Goal: Information Seeking & Learning: Learn about a topic

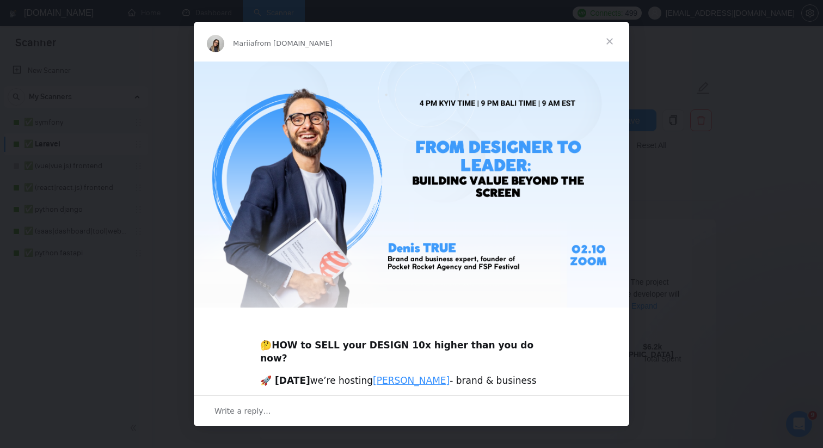
click at [610, 39] on span "Close" at bounding box center [609, 41] width 39 height 39
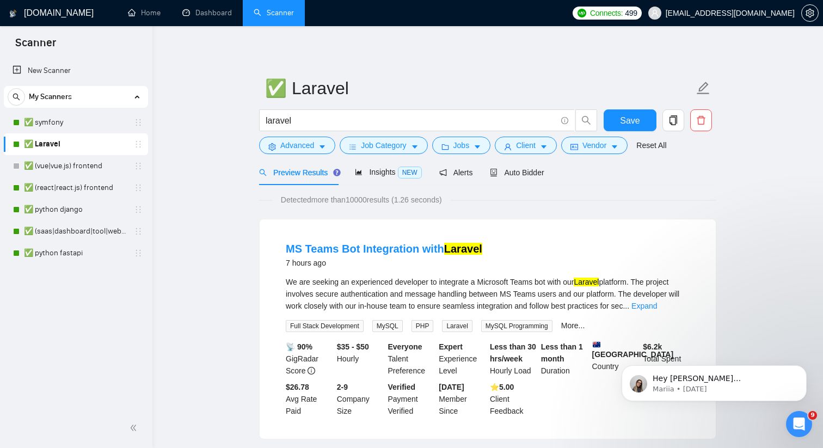
click at [514, 175] on span "Auto Bidder" at bounding box center [517, 172] width 54 height 9
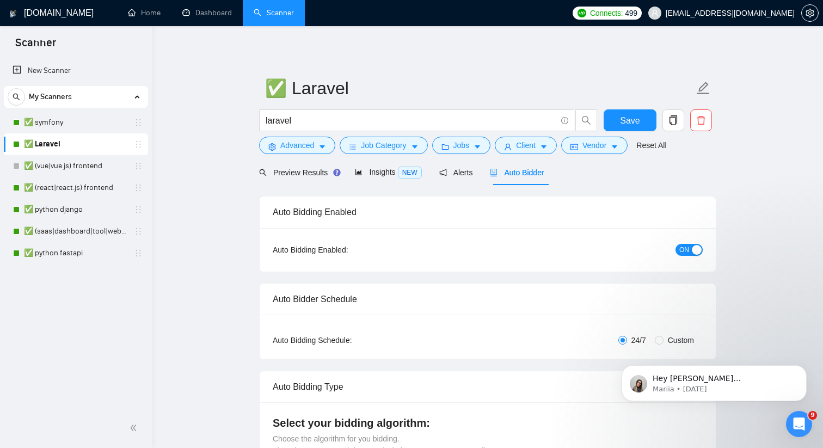
checkbox input "true"
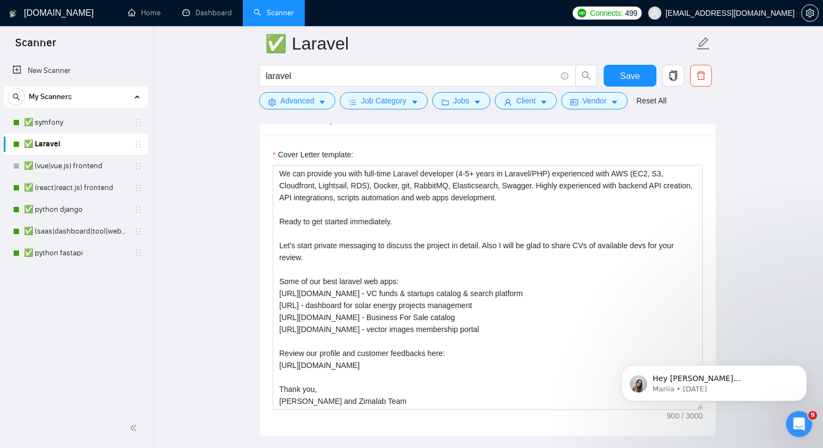
scroll to position [743, 0]
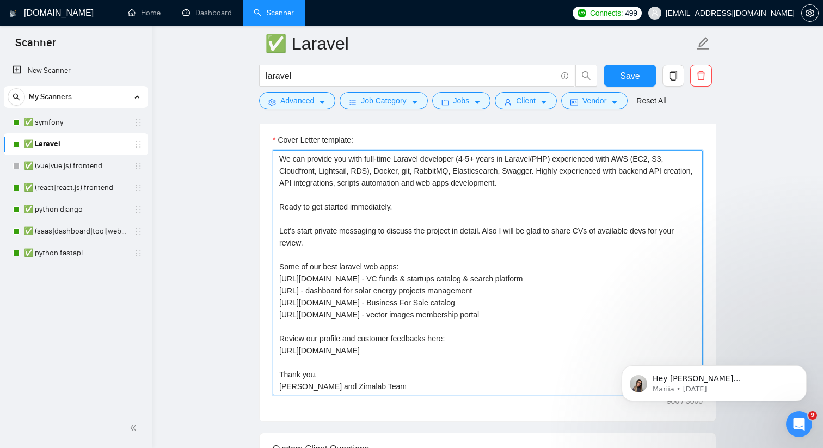
click at [485, 224] on textarea "We can provide you with full-time Laravel developer (4-5+ years in Laravel/PHP)…" at bounding box center [488, 272] width 430 height 245
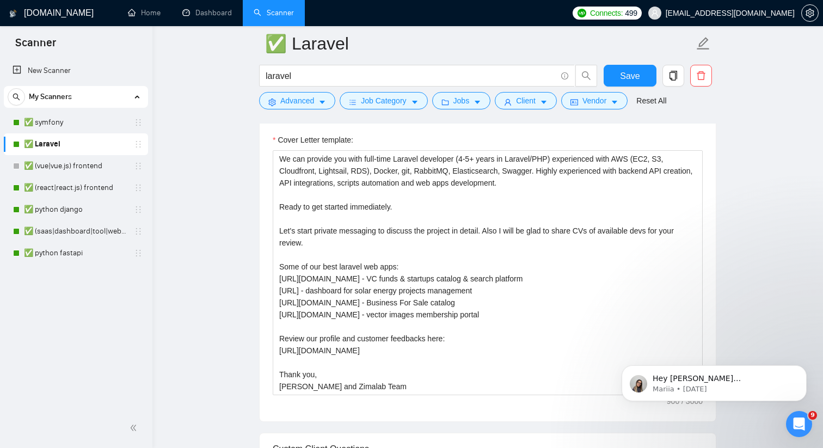
click at [58, 143] on link "✅ Laravel" at bounding box center [75, 144] width 103 height 22
click at [64, 141] on link "✅ Laravel" at bounding box center [75, 144] width 103 height 22
click at [190, 15] on link "Dashboard" at bounding box center [207, 12] width 50 height 9
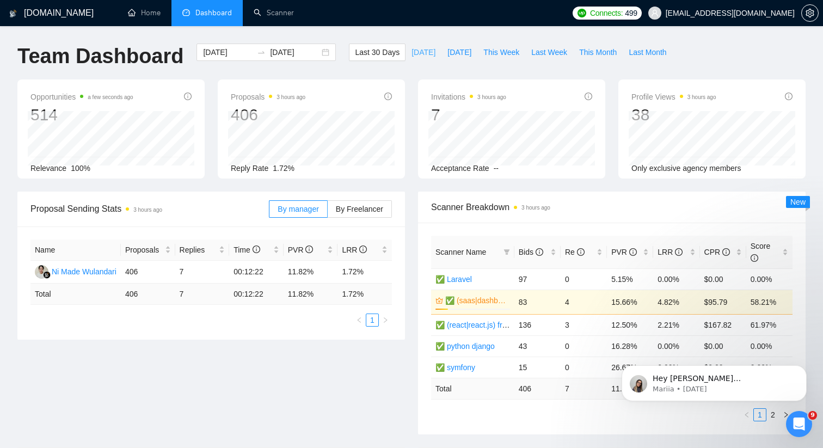
click at [412, 52] on span "[DATE]" at bounding box center [423, 52] width 24 height 12
type input "[DATE]"
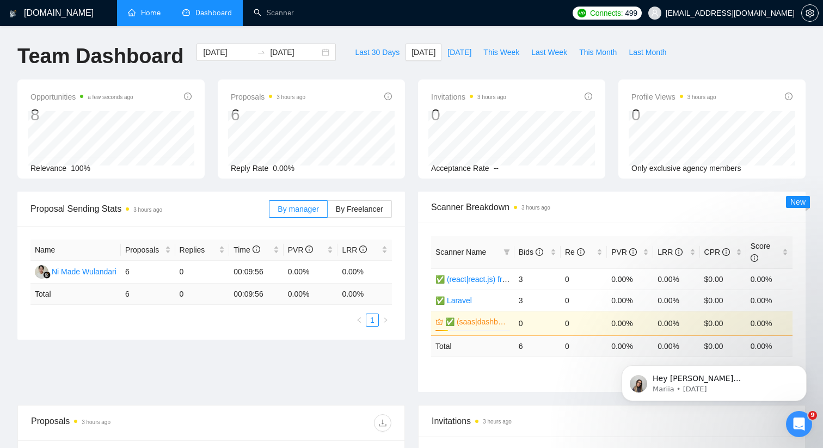
click at [152, 14] on link "Home" at bounding box center [144, 12] width 33 height 9
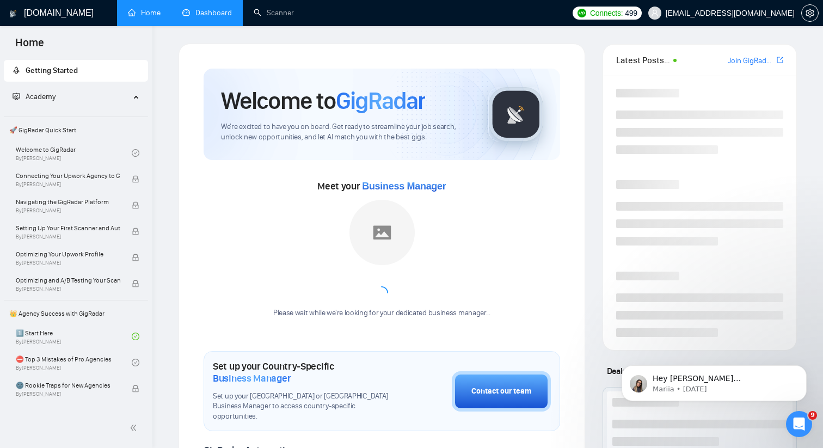
click at [191, 10] on link "Dashboard" at bounding box center [207, 12] width 50 height 9
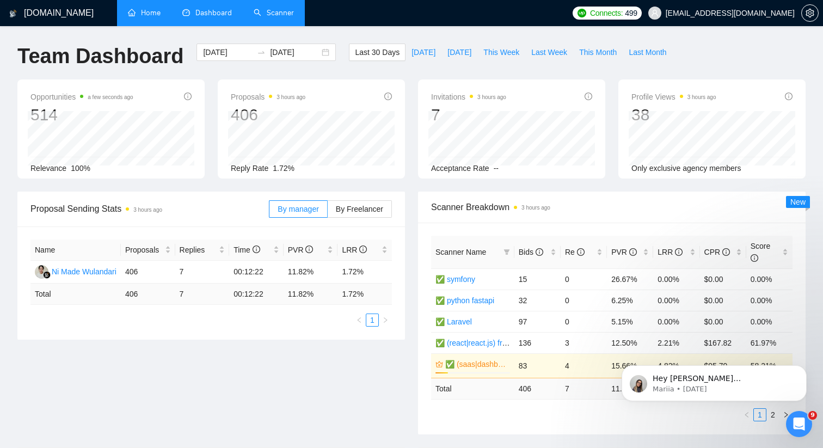
click at [263, 26] on li "Scanner" at bounding box center [274, 13] width 62 height 26
click at [267, 15] on link "Scanner" at bounding box center [274, 12] width 40 height 9
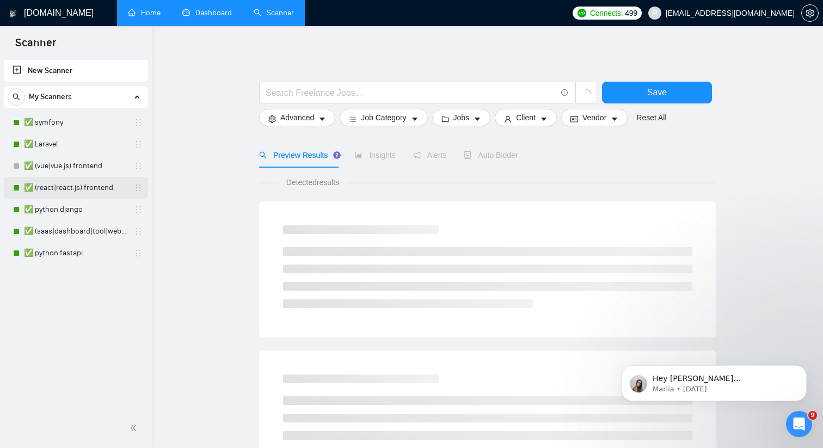
click at [81, 186] on link "✅ (react|react.js) frontend" at bounding box center [75, 188] width 103 height 22
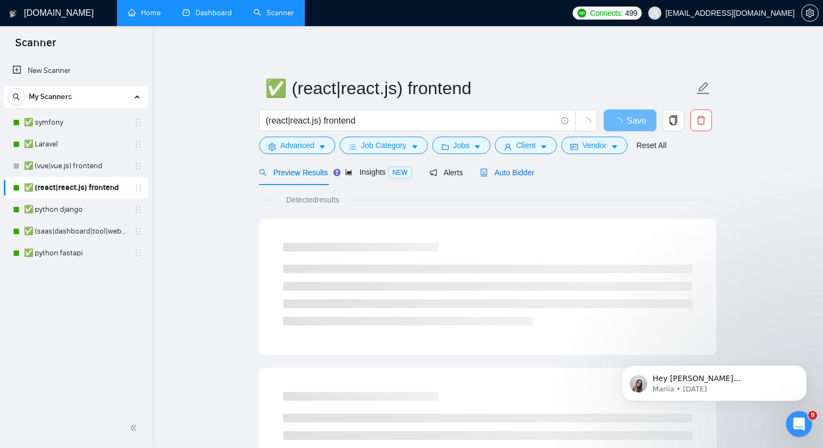
click at [500, 172] on span "Auto Bidder" at bounding box center [507, 172] width 54 height 9
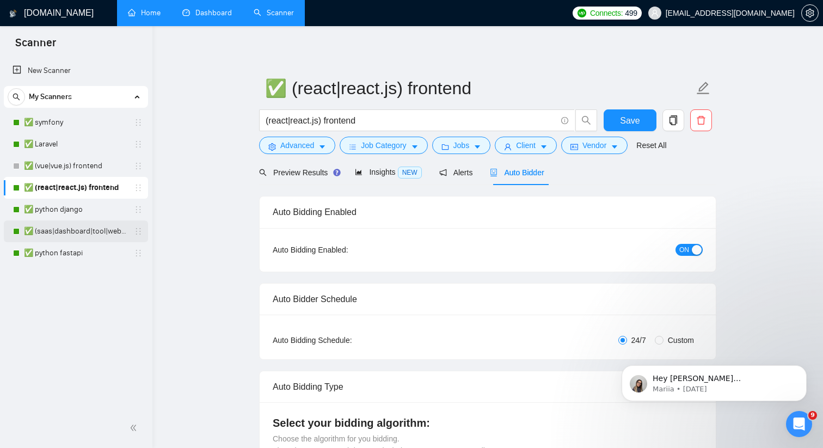
click at [98, 229] on link "✅ (saas|dashboard|tool|web app|platform) ai developer" at bounding box center [75, 231] width 103 height 22
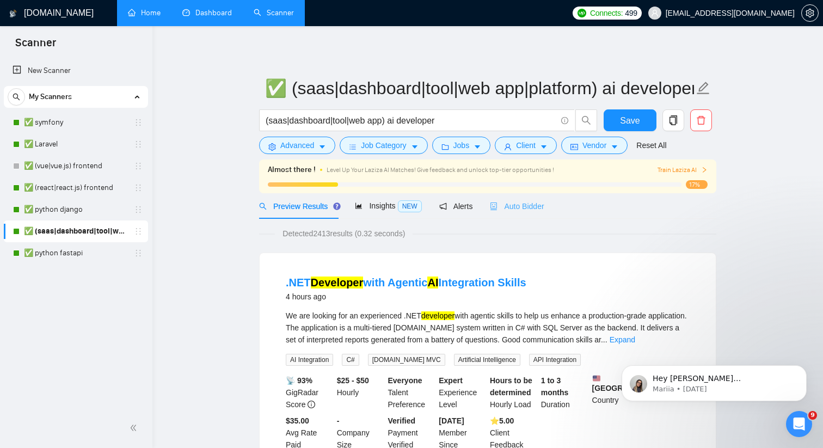
click at [544, 212] on div "Auto Bidder" at bounding box center [517, 206] width 54 height 26
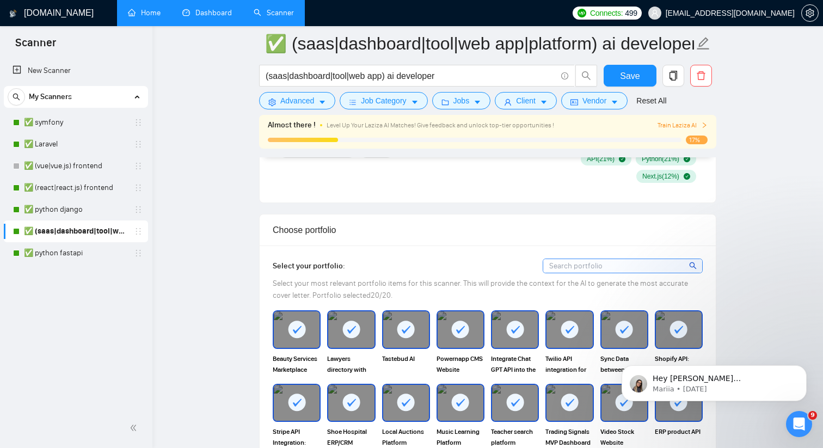
scroll to position [940, 0]
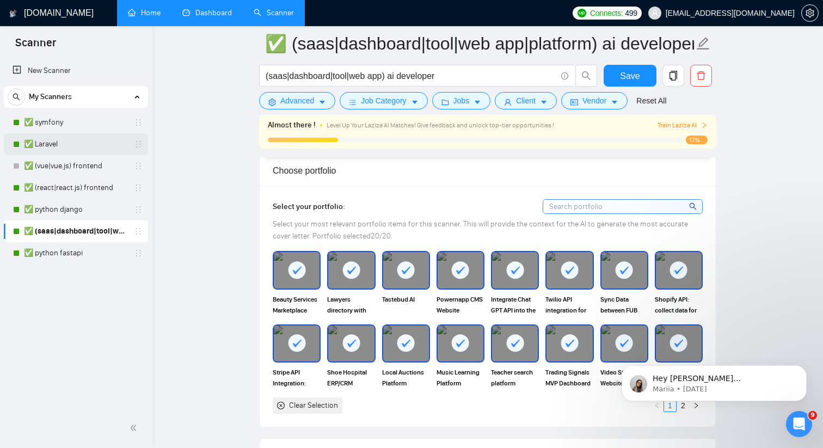
click at [50, 149] on link "✅ Laravel" at bounding box center [75, 144] width 103 height 22
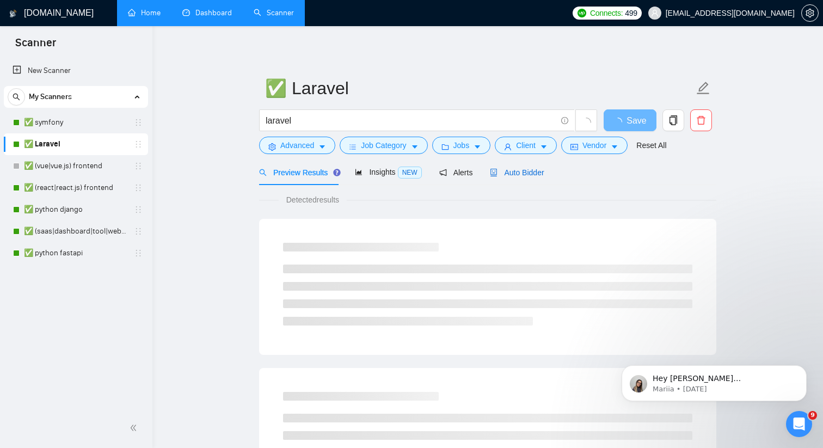
click at [515, 173] on span "Auto Bidder" at bounding box center [517, 172] width 54 height 9
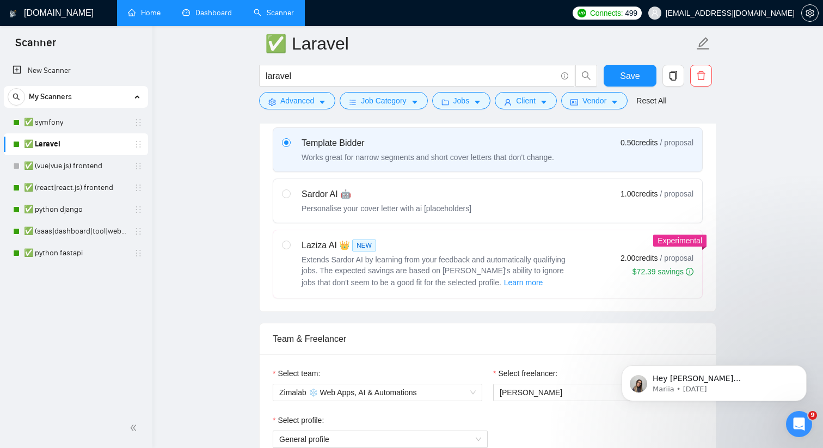
scroll to position [317, 0]
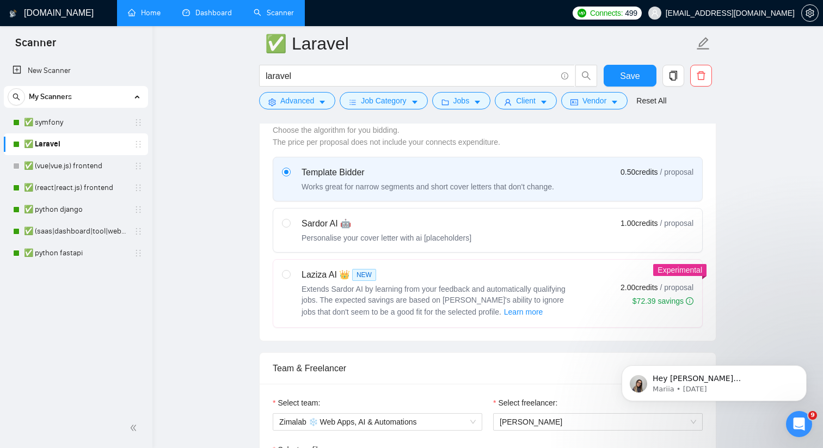
click at [612, 274] on div "Laziza AI 👑 NEW Extends Sardor AI by learning from your feedback and automatica…" at bounding box center [487, 293] width 411 height 50
click at [289, 274] on input "radio" at bounding box center [286, 274] width 8 height 8
radio input "true"
radio input "false"
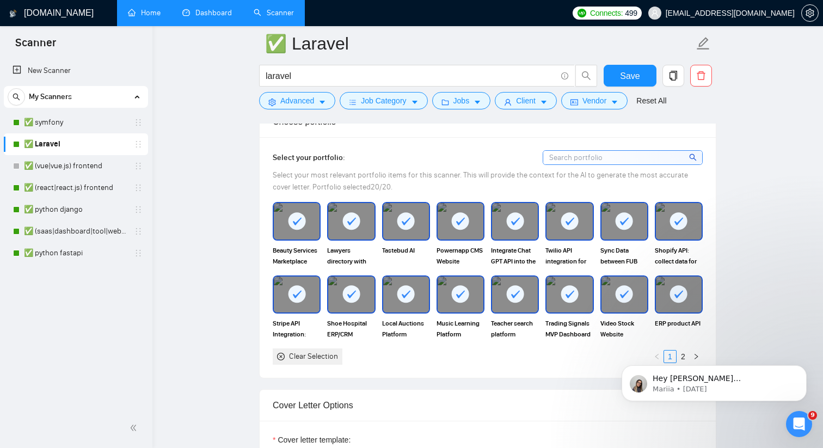
scroll to position [933, 0]
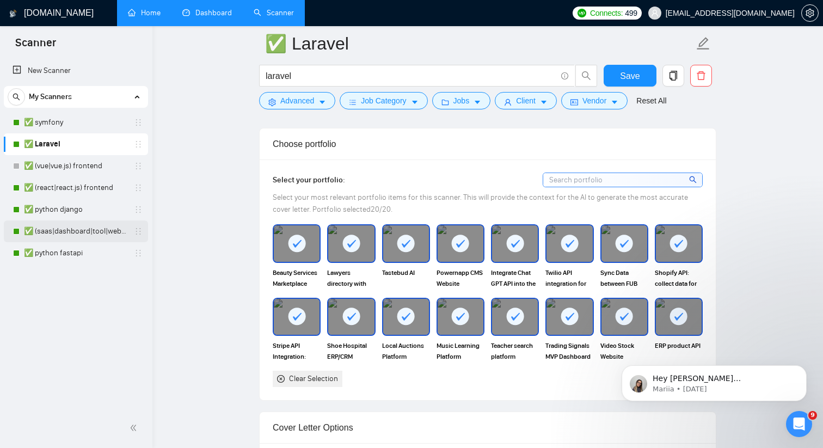
click at [81, 231] on link "✅ (saas|dashboard|tool|web app|platform) ai developer" at bounding box center [75, 231] width 103 height 22
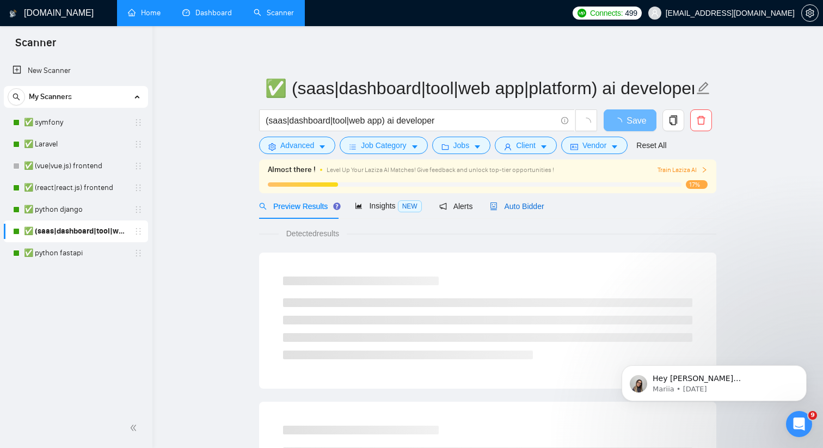
click at [521, 207] on span "Auto Bidder" at bounding box center [517, 206] width 54 height 9
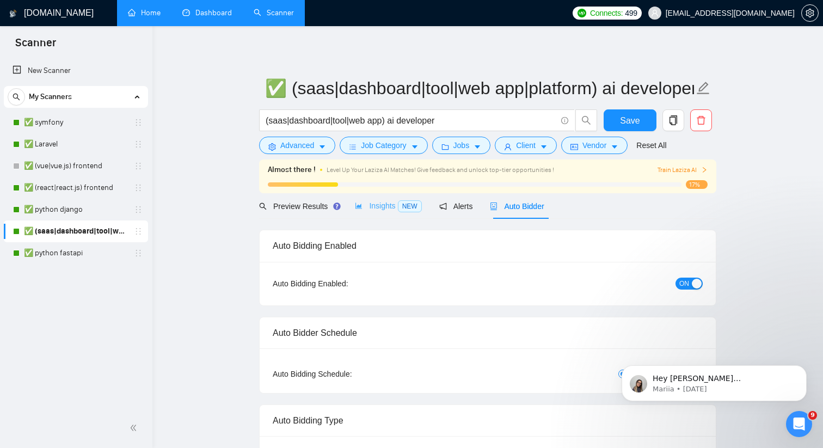
click at [361, 212] on div "Insights NEW" at bounding box center [388, 206] width 66 height 26
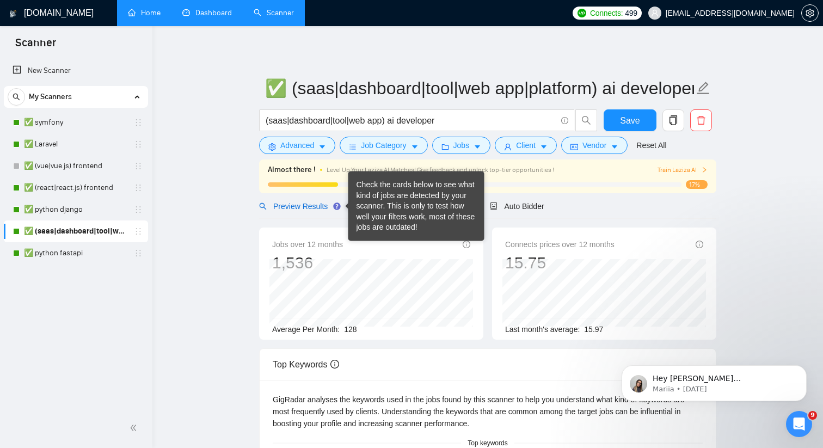
click at [324, 209] on span "Preview Results" at bounding box center [298, 206] width 78 height 9
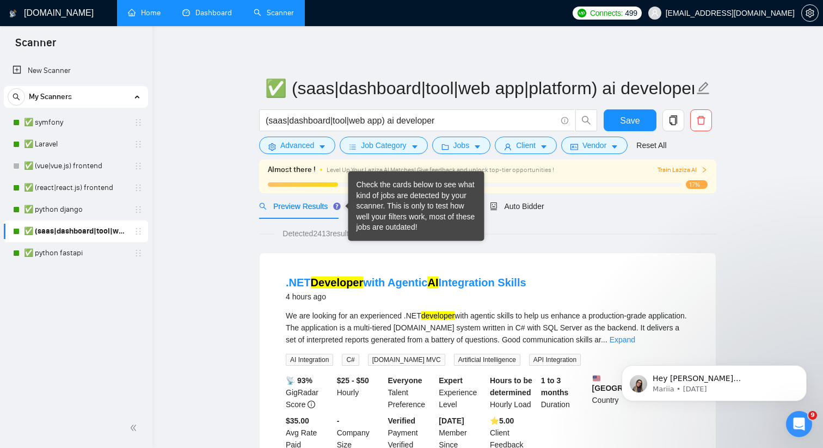
click at [379, 203] on div "Check the cards below to see what kind of jobs are detected by your scanner. Th…" at bounding box center [416, 206] width 120 height 53
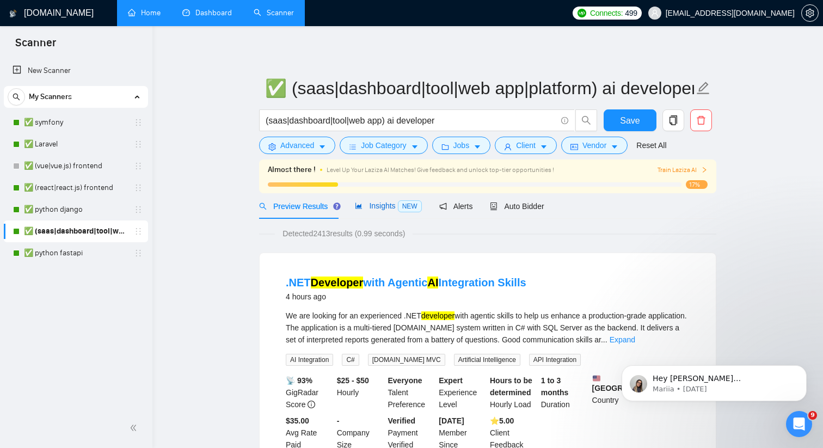
click at [393, 211] on div "Insights NEW" at bounding box center [388, 206] width 66 height 13
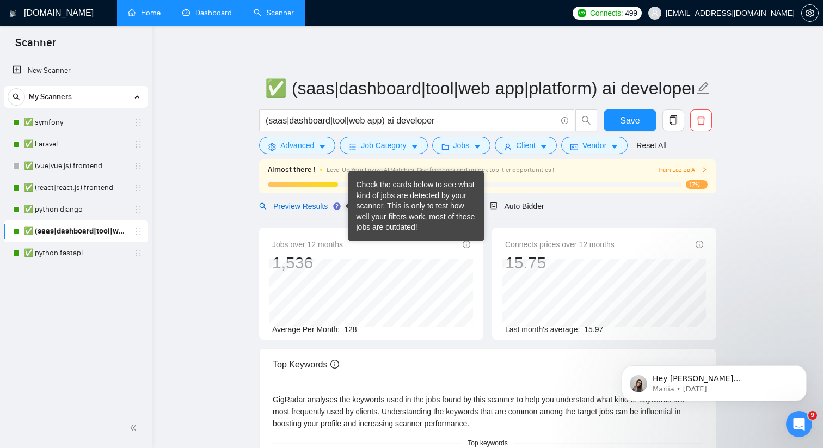
click at [318, 207] on span "Preview Results" at bounding box center [298, 206] width 78 height 9
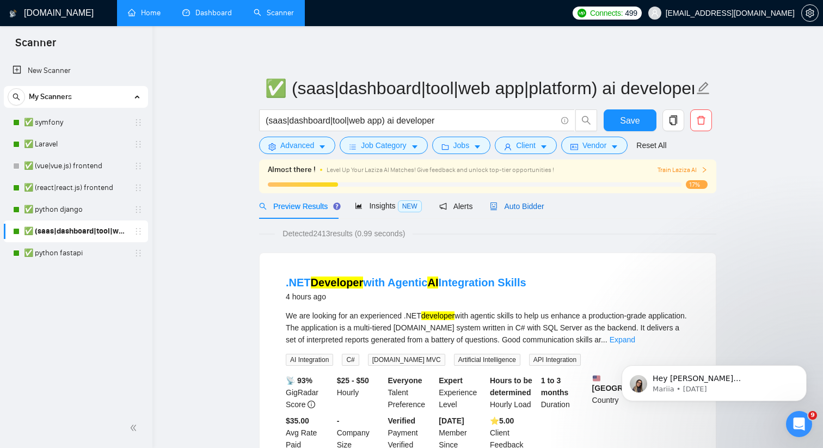
click at [510, 211] on div "Auto Bidder" at bounding box center [517, 206] width 54 height 12
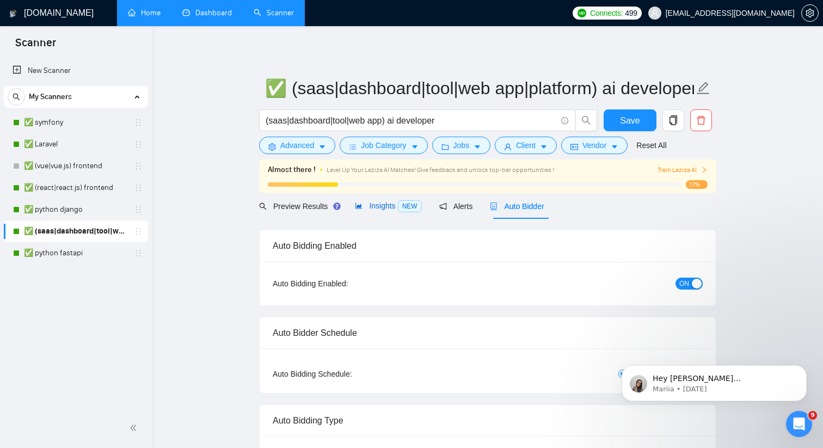
click at [382, 206] on span "Insights NEW" at bounding box center [388, 205] width 66 height 9
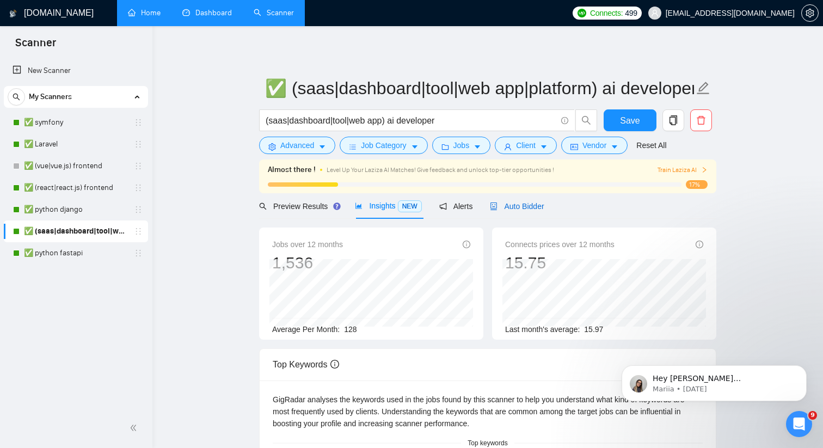
click at [507, 205] on span "Auto Bidder" at bounding box center [517, 206] width 54 height 9
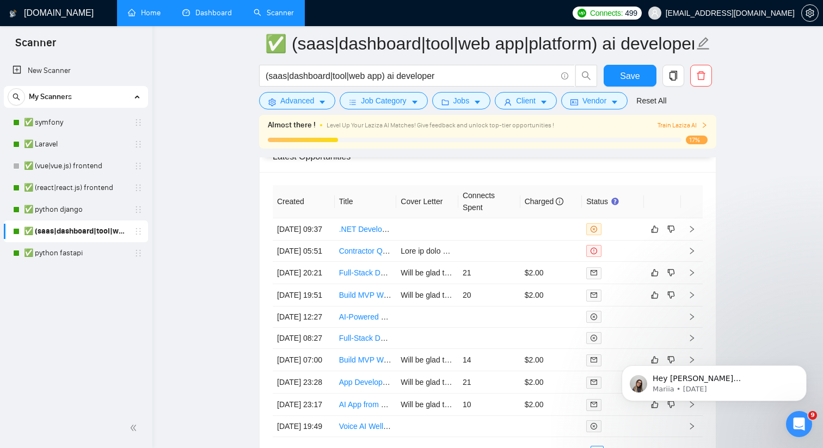
scroll to position [2862, 0]
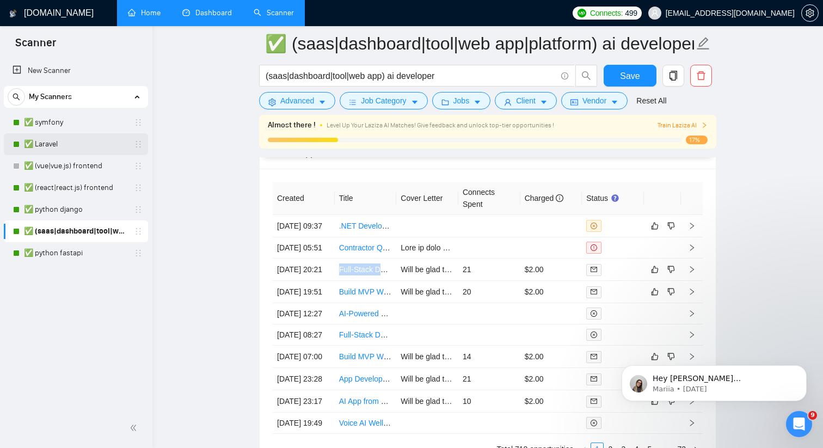
click at [61, 147] on link "✅ Laravel" at bounding box center [75, 144] width 103 height 22
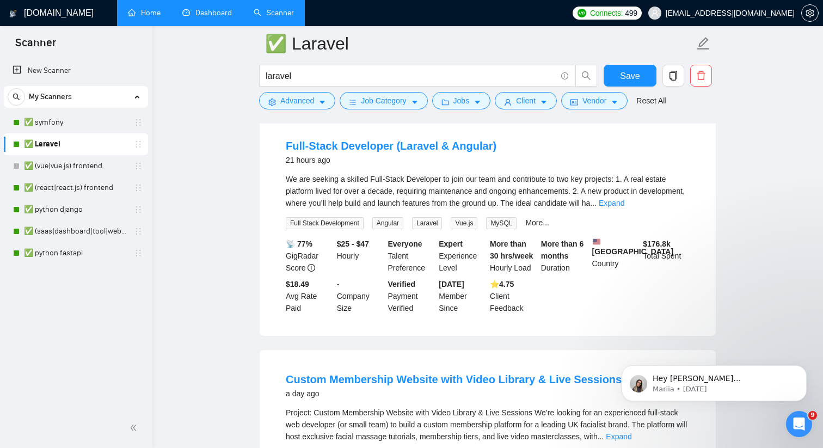
scroll to position [785, 0]
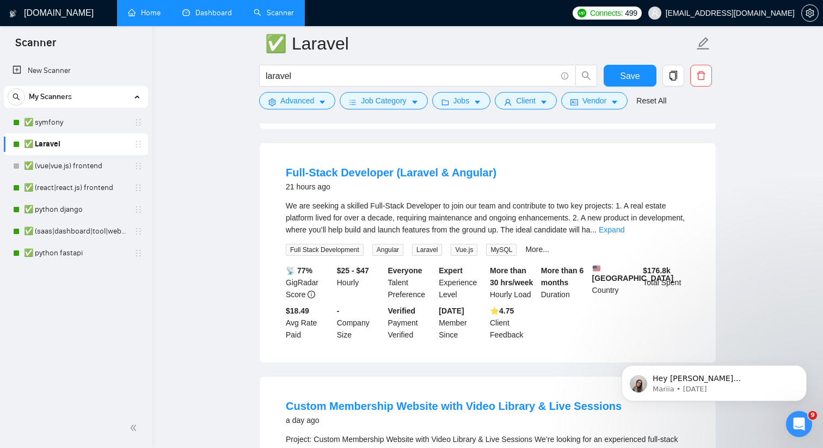
click at [558, 206] on li "Full-Stack Developer (Laravel & Angular) 21 hours ago We are seeking a skilled …" at bounding box center [488, 252] width 430 height 193
click at [522, 193] on div "Full-Stack Developer (Laravel & Angular) 21 hours ago" at bounding box center [488, 179] width 404 height 28
click at [490, 205] on li "Full-Stack Developer (Laravel & Angular) 21 hours ago We are seeking a skilled …" at bounding box center [488, 252] width 430 height 193
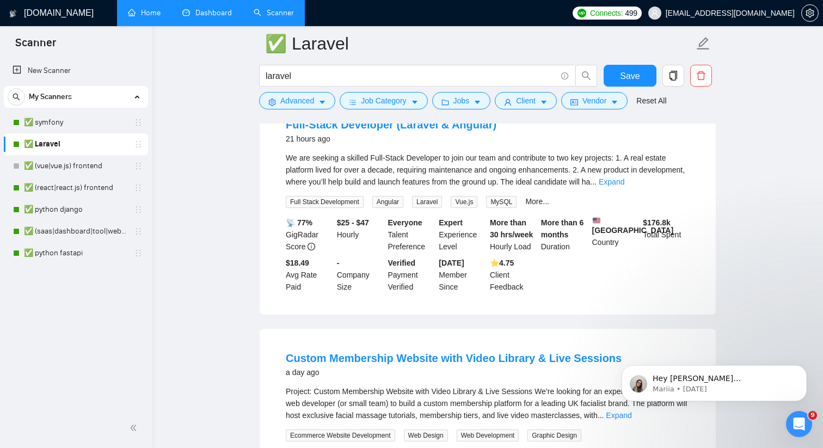
scroll to position [805, 0]
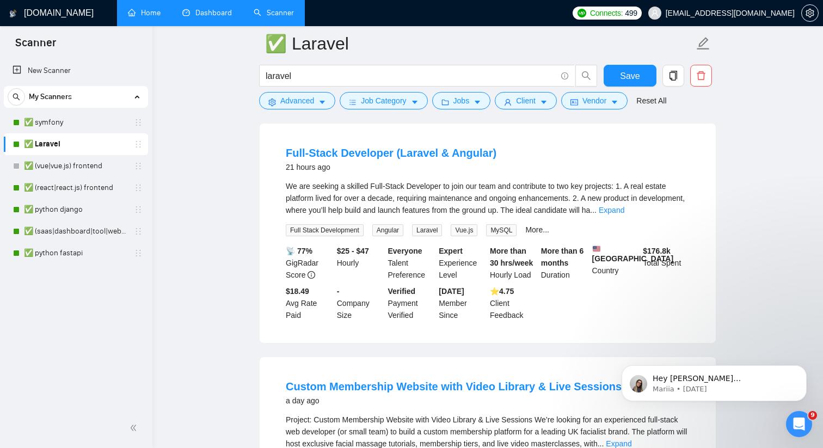
click at [482, 186] on li "Full-Stack Developer (Laravel & Angular) 21 hours ago We are seeking a skilled …" at bounding box center [488, 233] width 430 height 193
click at [624, 214] on link "Expand" at bounding box center [611, 210] width 26 height 9
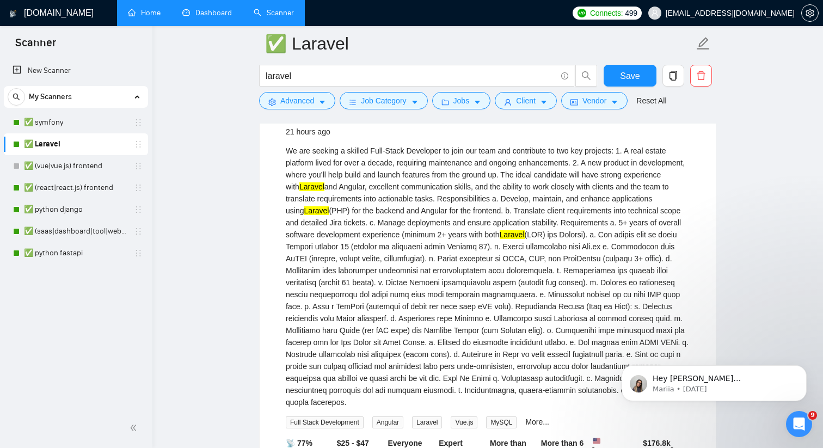
scroll to position [832, 0]
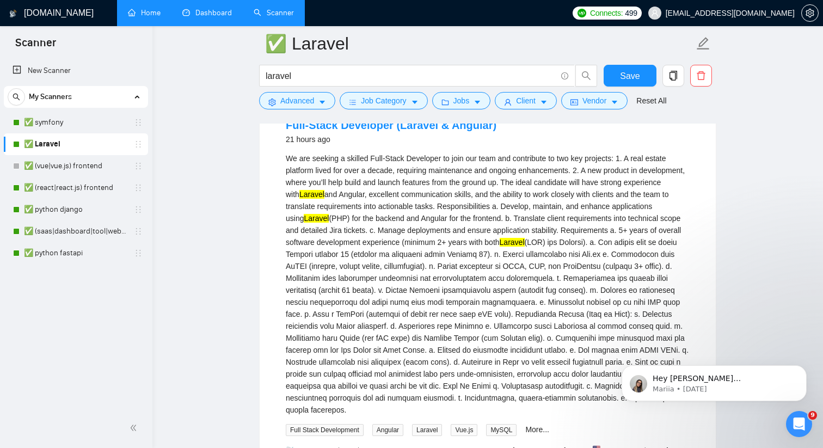
click at [456, 149] on div "Full-Stack Developer (Laravel & Angular) 21 hours ago" at bounding box center [488, 134] width 404 height 32
click at [454, 169] on div "We are seeking a skilled Full-Stack Developer to join our team and contribute t…" at bounding box center [488, 283] width 404 height 263
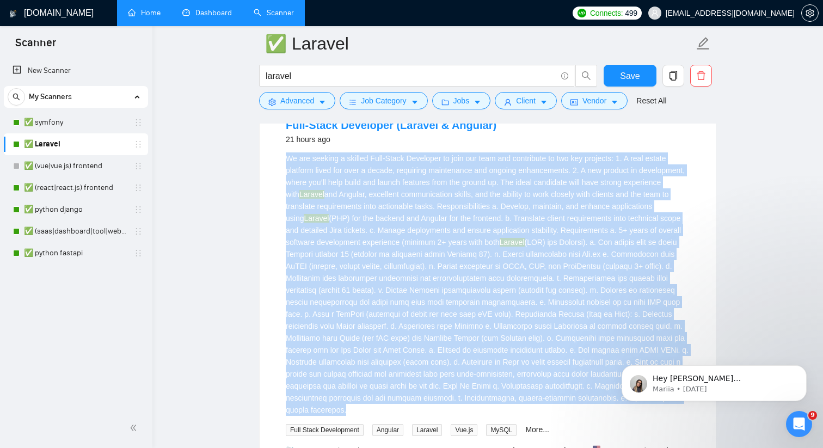
click at [454, 169] on div "We are seeking a skilled Full-Stack Developer to join our team and contribute t…" at bounding box center [488, 283] width 404 height 263
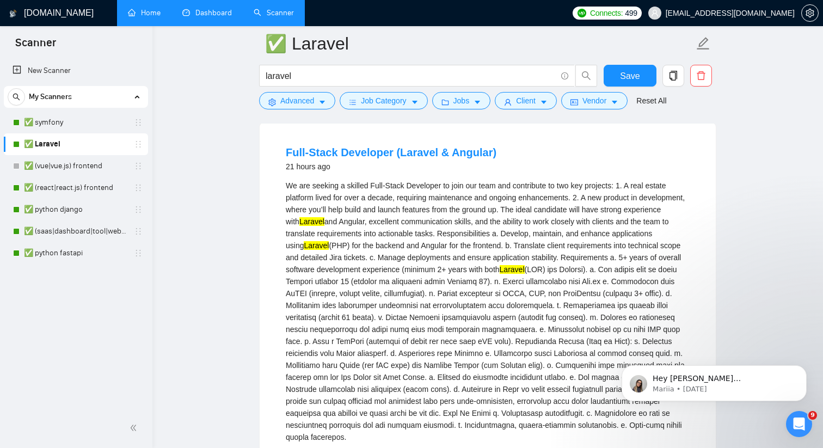
scroll to position [803, 0]
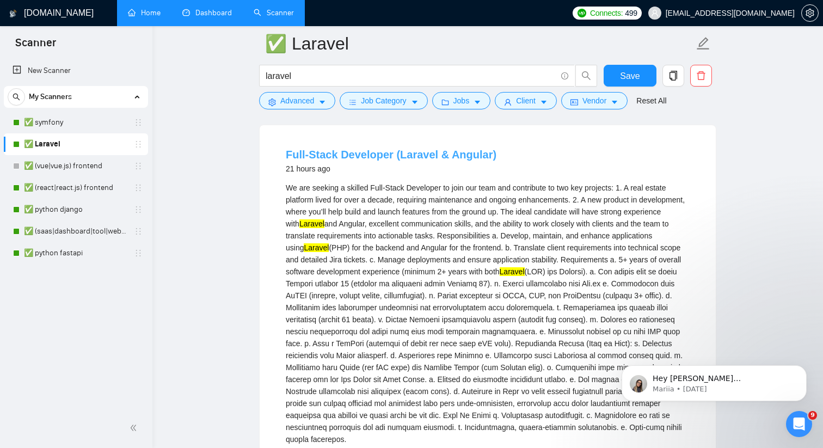
click at [352, 161] on link "Full-Stack Developer (Laravel & Angular)" at bounding box center [391, 155] width 211 height 12
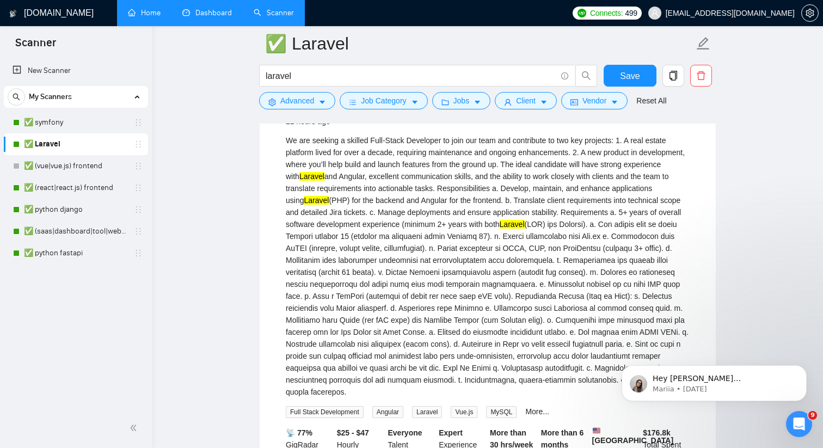
scroll to position [843, 0]
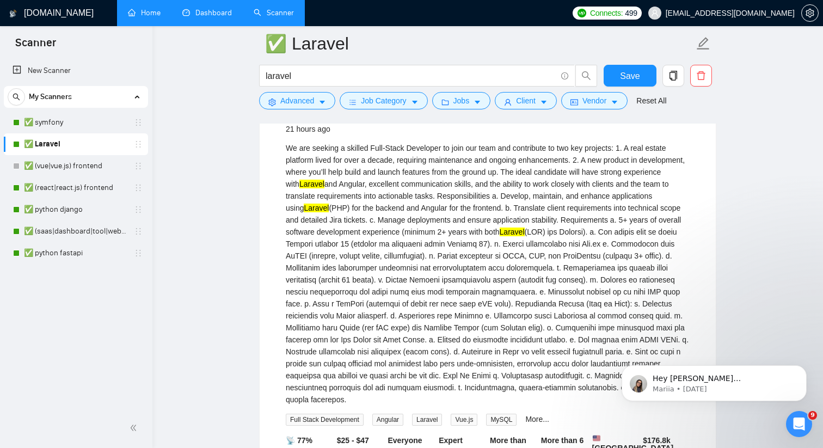
click at [349, 154] on div "We are seeking a skilled Full-Stack Developer to join our team and contribute t…" at bounding box center [488, 273] width 404 height 263
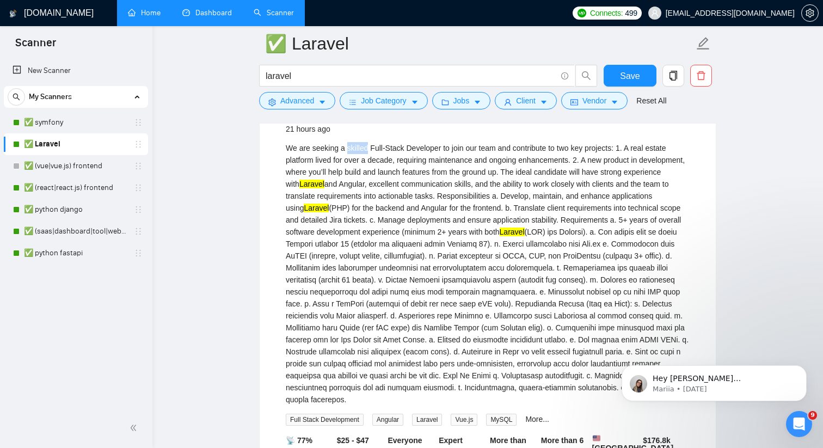
click at [348, 171] on div "We are seeking a skilled Full-Stack Developer to join our team and contribute t…" at bounding box center [488, 273] width 404 height 263
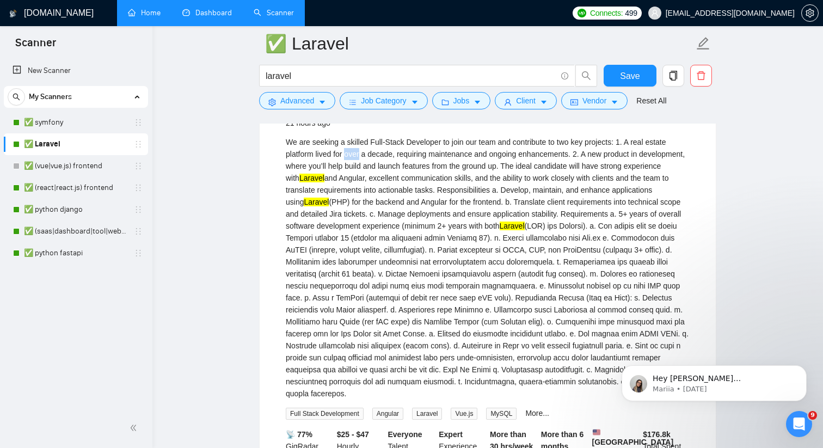
click at [348, 171] on div "We are seeking a skilled Full-Stack Developer to join our team and contribute t…" at bounding box center [488, 267] width 404 height 263
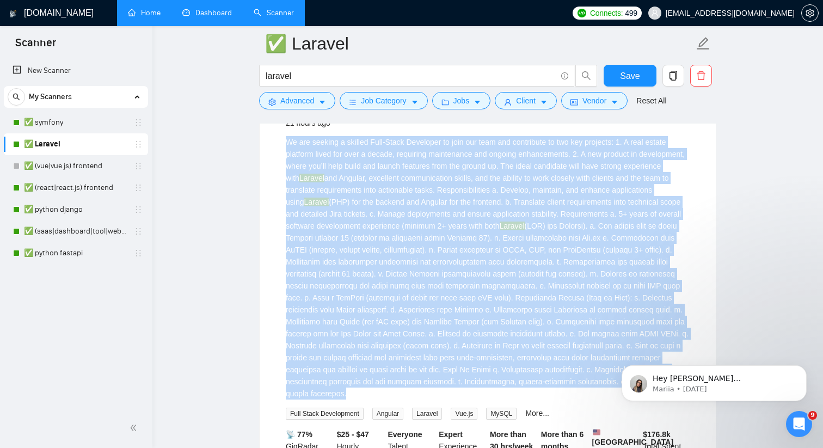
click at [324, 182] on mark "Laravel" at bounding box center [311, 178] width 25 height 9
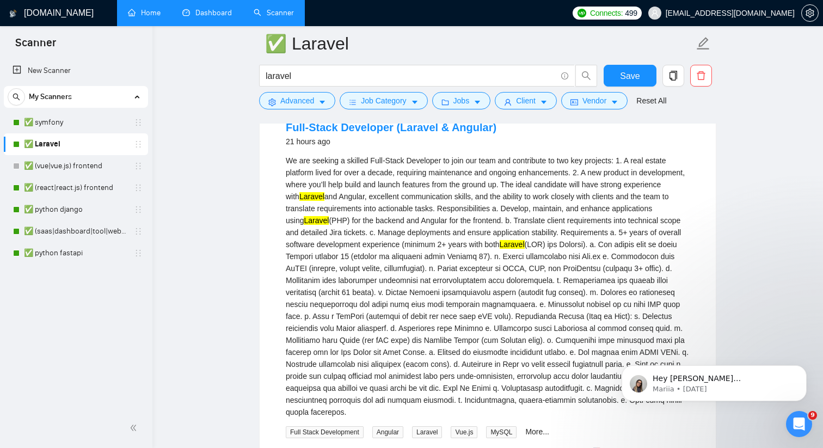
scroll to position [816, 0]
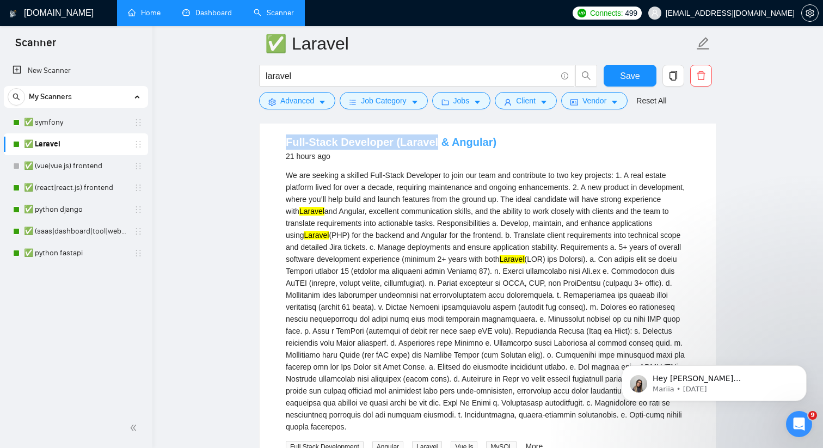
drag, startPoint x: 273, startPoint y: 150, endPoint x: 433, endPoint y: 149, distance: 160.5
click at [433, 149] on li "Full-Stack Developer (Laravel & Angular) 21 hours ago We are seeking a skilled …" at bounding box center [488, 336] width 430 height 421
copy link "Full-Stack Developer (Laravel"
click at [405, 163] on div "21 hours ago" at bounding box center [391, 156] width 211 height 13
